Goal: Find specific page/section: Find specific page/section

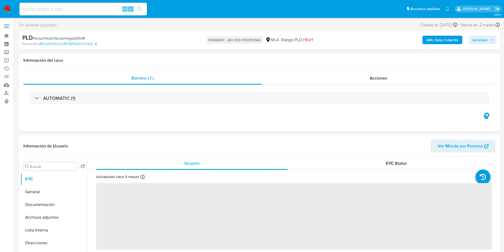
select select "10"
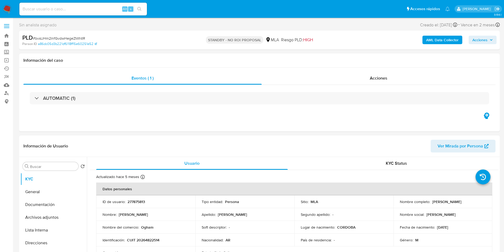
click at [103, 10] on input at bounding box center [82, 9] width 127 height 7
paste input "MKoQDfJzlHckAQUywPIHUi04"
type input "MKoQDfJzlHckAQUywPIHUi04"
click at [138, 10] on icon "search-icon" at bounding box center [139, 9] width 4 height 4
select select "10"
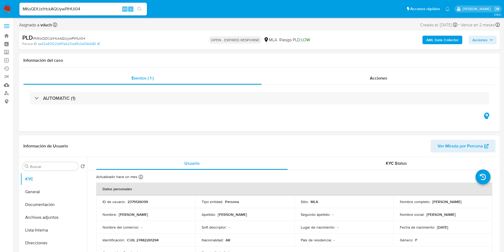
click at [109, 28] on div "Asignado a vduch Asignado el: [DATE] 14:11:04 Creado el: [DATE] Creado el: [DAT…" at bounding box center [259, 25] width 480 height 9
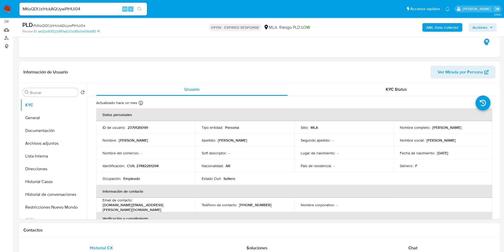
scroll to position [80, 0]
